Goal: Transaction & Acquisition: Book appointment/travel/reservation

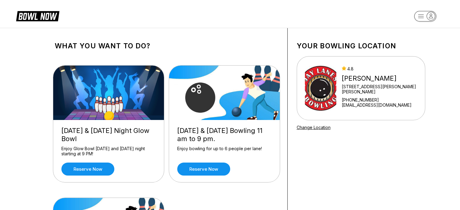
scroll to position [184, 0]
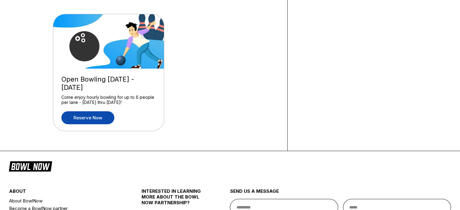
click at [83, 118] on link "Reserve now" at bounding box center [87, 117] width 53 height 13
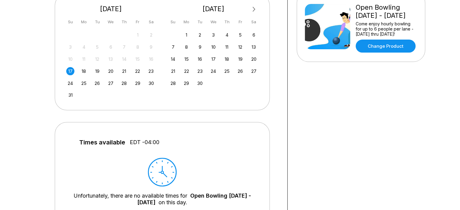
scroll to position [75, 0]
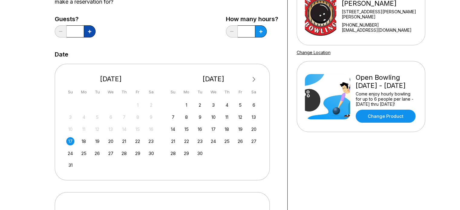
click at [88, 34] on button at bounding box center [90, 31] width 12 height 12
click at [90, 31] on icon at bounding box center [89, 31] width 3 height 3
type input "*"
click at [70, 141] on div "17" at bounding box center [70, 141] width 8 height 8
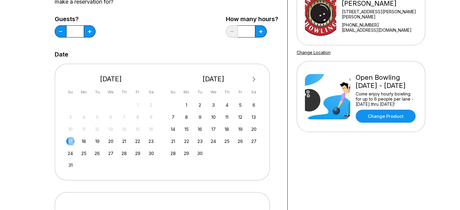
click at [70, 141] on div "17" at bounding box center [70, 141] width 8 height 8
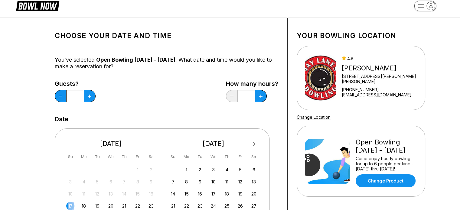
scroll to position [0, 0]
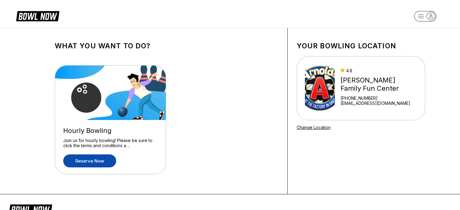
click at [81, 161] on link "Reserve now" at bounding box center [89, 161] width 53 height 13
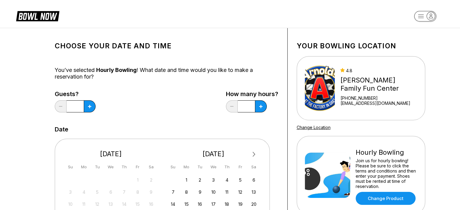
click at [84, 104] on button at bounding box center [90, 106] width 12 height 12
click at [88, 105] on icon at bounding box center [89, 106] width 3 height 3
type input "*"
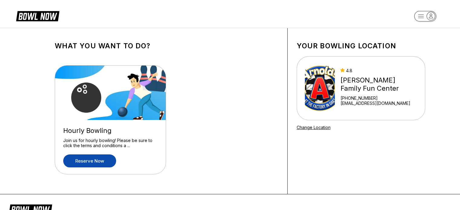
click at [94, 161] on link "Reserve now" at bounding box center [89, 161] width 53 height 13
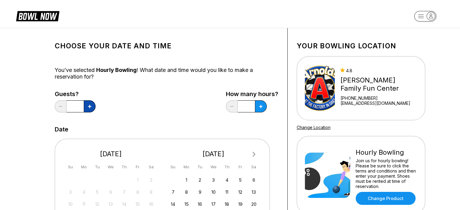
click at [89, 107] on icon at bounding box center [89, 106] width 3 height 3
type input "*"
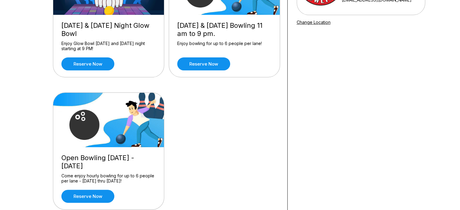
scroll to position [126, 0]
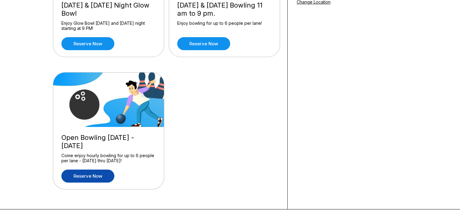
click at [85, 176] on link "Reserve now" at bounding box center [87, 176] width 53 height 13
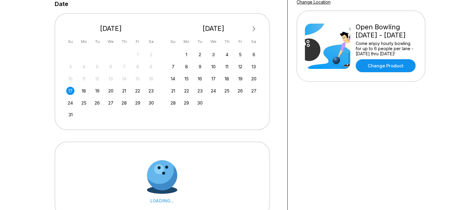
scroll to position [0, 0]
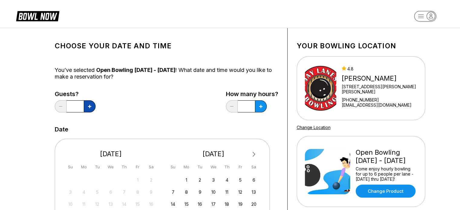
click at [88, 108] on icon at bounding box center [89, 106] width 3 height 3
type input "*"
click at [274, 131] on div "Date" at bounding box center [167, 129] width 224 height 7
